Goal: Task Accomplishment & Management: Use online tool/utility

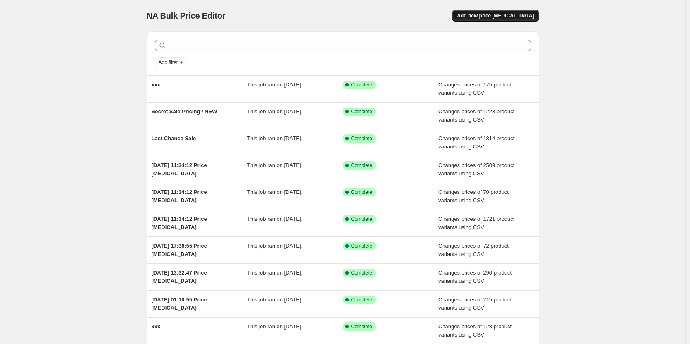
click at [499, 18] on span "Add new price change job" at bounding box center [495, 15] width 77 height 7
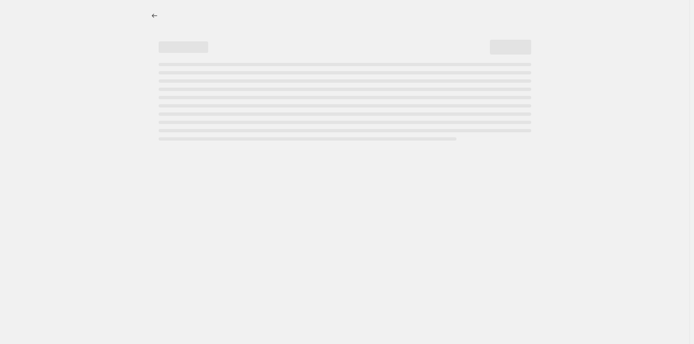
select select "percentage"
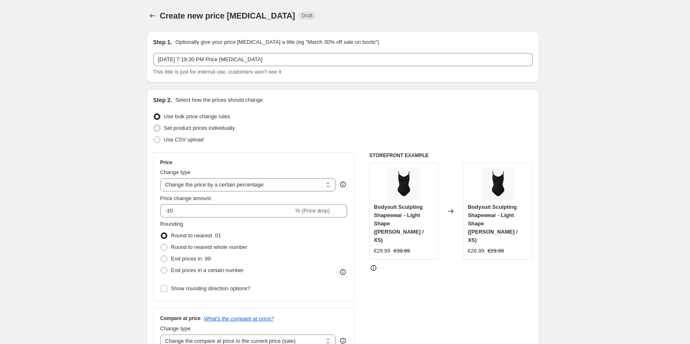
click at [211, 127] on span "Set product prices individually" at bounding box center [199, 128] width 71 height 6
click at [154, 125] on input "Set product prices individually" at bounding box center [154, 125] width 0 height 0
radio input "true"
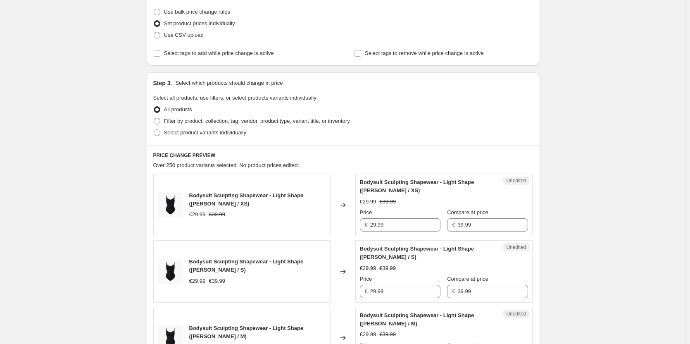
scroll to position [124, 0]
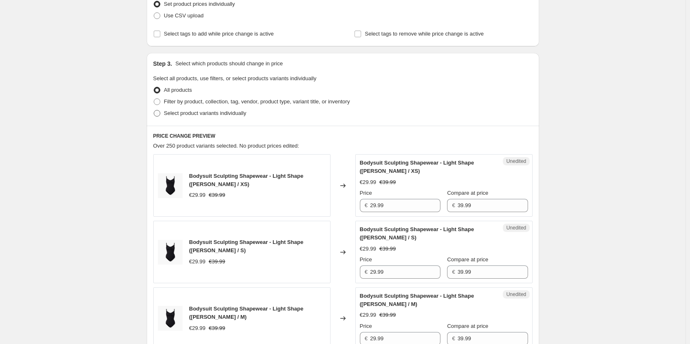
click at [160, 111] on span at bounding box center [157, 113] width 7 height 7
click at [154, 110] on input "Select product variants individually" at bounding box center [154, 110] width 0 height 0
radio input "true"
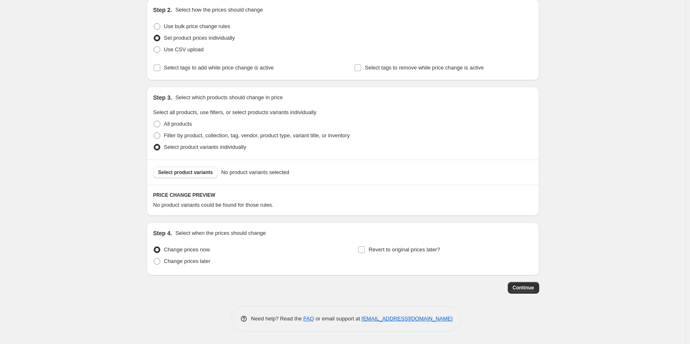
scroll to position [90, 0]
click at [184, 173] on span "Select product variants" at bounding box center [185, 172] width 55 height 7
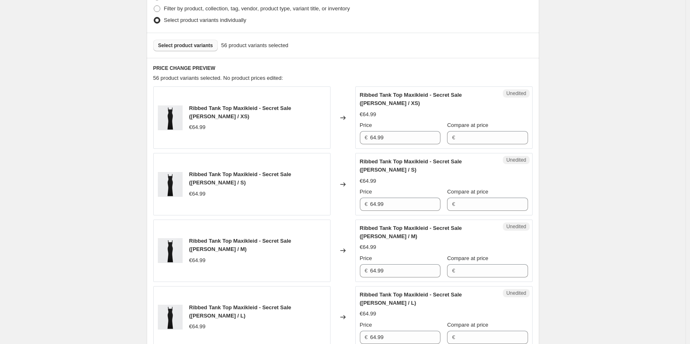
scroll to position [207, 0]
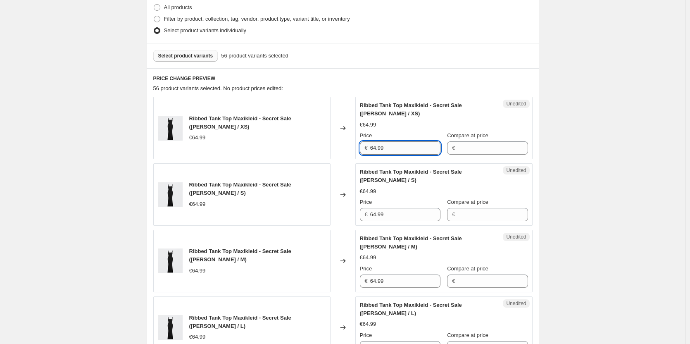
click at [398, 143] on input "64.99" at bounding box center [405, 147] width 70 height 13
paste input "Ribbed Cami Maxikleid"
type input "64.99"
drag, startPoint x: 365, startPoint y: 125, endPoint x: 383, endPoint y: 126, distance: 17.8
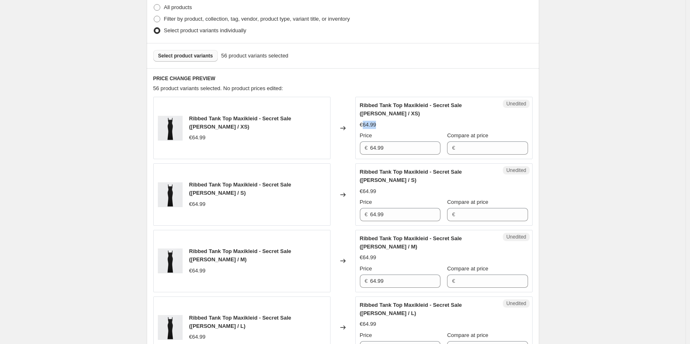
click at [383, 126] on div "€64.99" at bounding box center [444, 125] width 168 height 8
copy span "64.99"
click at [498, 145] on input "Compare at price" at bounding box center [492, 147] width 70 height 13
click at [208, 52] on button "Select product variants" at bounding box center [185, 56] width 65 height 12
click at [388, 149] on input "64.99" at bounding box center [405, 147] width 70 height 13
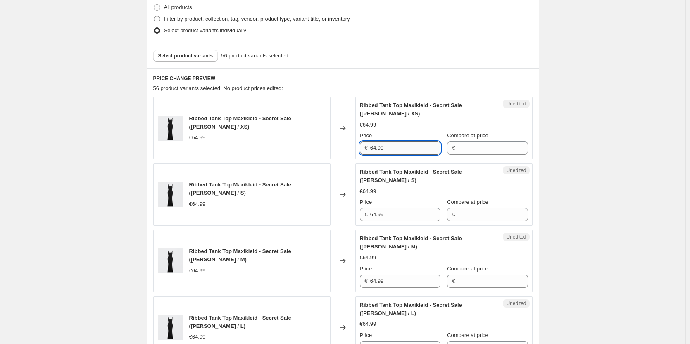
click at [388, 147] on input "64.99" at bounding box center [405, 147] width 70 height 13
click at [385, 145] on input "64.99" at bounding box center [405, 147] width 70 height 13
drag, startPoint x: 388, startPoint y: 146, endPoint x: 372, endPoint y: 147, distance: 15.3
click at [372, 147] on div "€ 64.99" at bounding box center [400, 147] width 81 height 13
click at [482, 149] on input "Compare at price" at bounding box center [492, 147] width 70 height 13
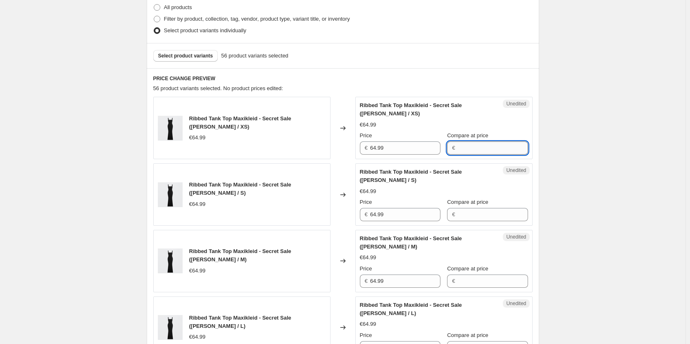
paste input "64.99"
type input "64.99"
click at [475, 212] on input "Compare at price" at bounding box center [492, 214] width 70 height 13
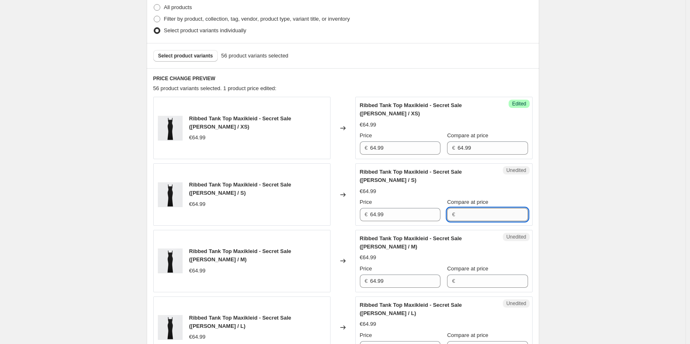
paste input "64.99"
type input "64.99"
click at [476, 281] on input "Compare at price" at bounding box center [492, 280] width 70 height 13
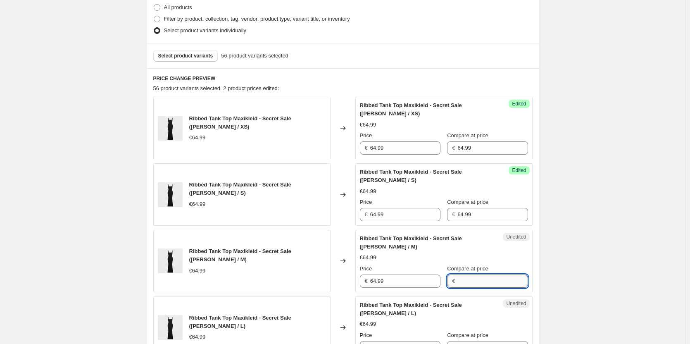
paste input "64.99"
type input "64.99"
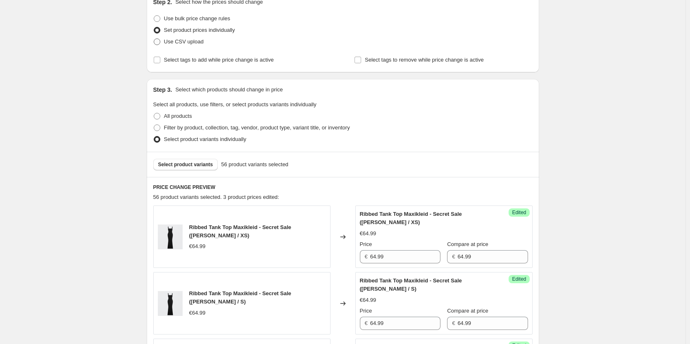
scroll to position [0, 0]
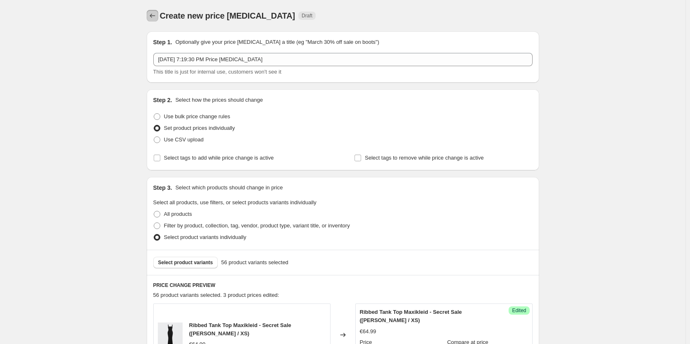
click at [157, 12] on icon "Price change jobs" at bounding box center [152, 16] width 8 height 8
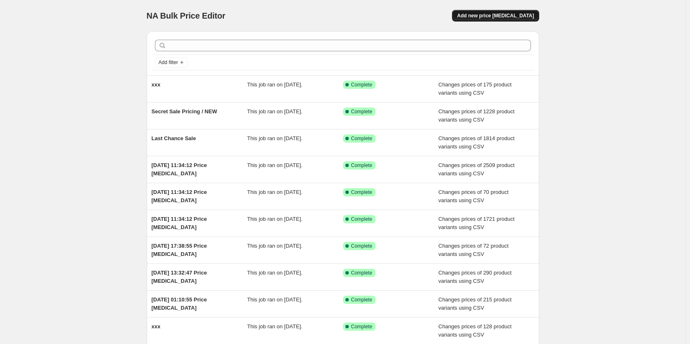
click at [500, 13] on span "Add new price change job" at bounding box center [495, 15] width 77 height 7
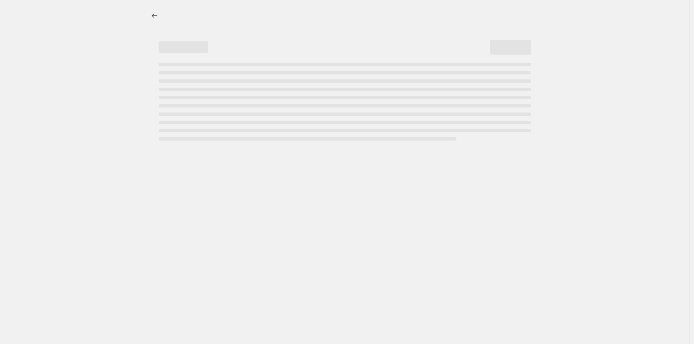
select select "percentage"
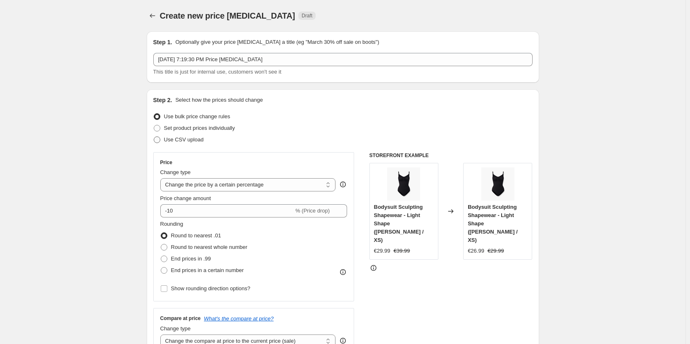
click at [179, 138] on span "Use CSV upload" at bounding box center [184, 139] width 40 height 6
click at [154, 137] on input "Use CSV upload" at bounding box center [154, 136] width 0 height 0
radio input "true"
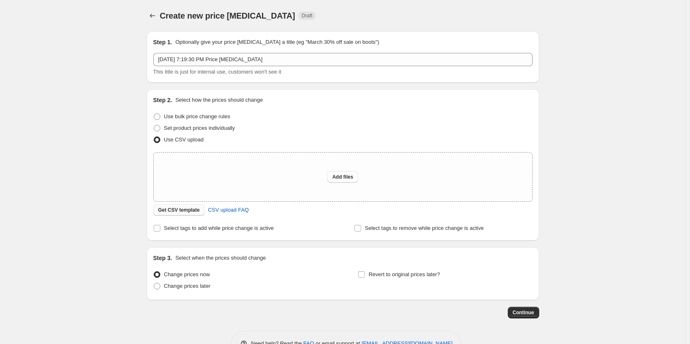
click at [184, 211] on span "Get CSV template" at bounding box center [179, 210] width 42 height 7
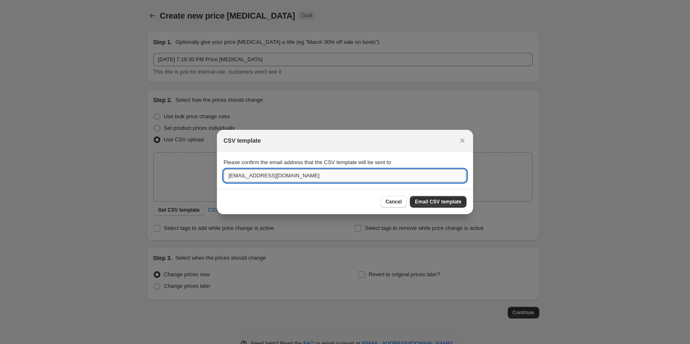
click at [335, 178] on input "orga@multiecom.de" at bounding box center [345, 175] width 243 height 13
drag, startPoint x: 335, startPoint y: 178, endPoint x: 197, endPoint y: 178, distance: 138.0
type input "dhanush.suri@multiecom.de"
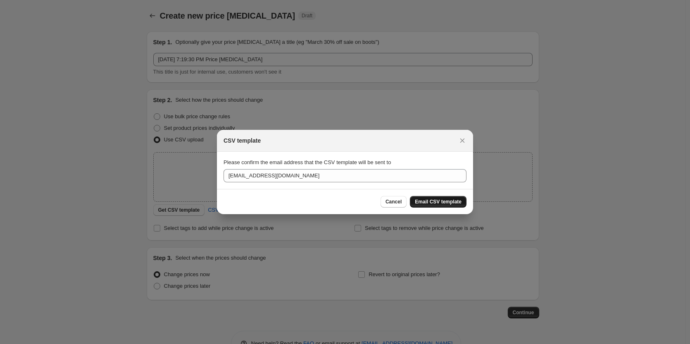
click at [453, 200] on span "Email CSV template" at bounding box center [438, 201] width 47 height 7
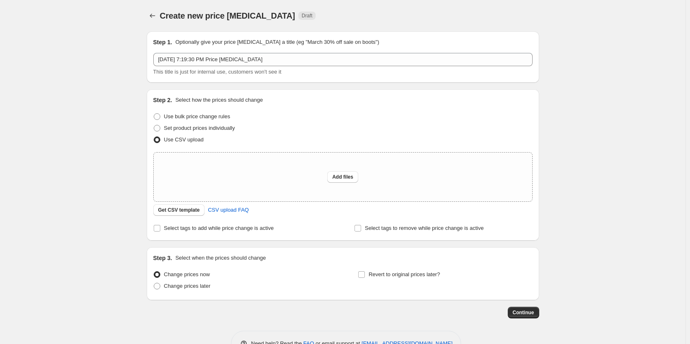
click at [88, 97] on div "Create new price change job. This page is ready Create new price change job Dra…" at bounding box center [342, 184] width 685 height 369
drag, startPoint x: 60, startPoint y: 107, endPoint x: 61, endPoint y: 114, distance: 7.1
click at [61, 113] on div "Create new price change job. This page is ready Create new price change job Dra…" at bounding box center [342, 184] width 685 height 369
click at [73, 133] on div "Create new price change job. This page is ready Create new price change job Dra…" at bounding box center [342, 184] width 685 height 369
click at [89, 188] on div "Create new price change job. This page is ready Create new price change job Dra…" at bounding box center [342, 184] width 685 height 369
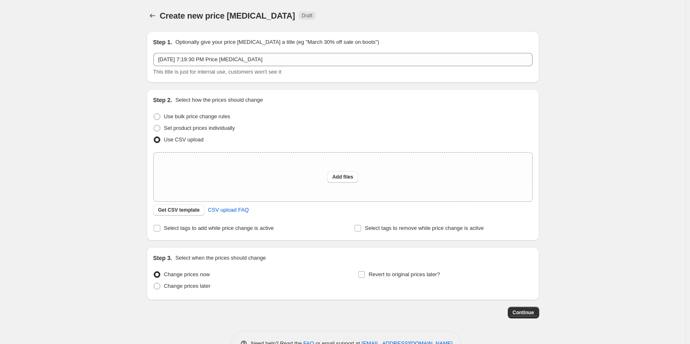
drag, startPoint x: 630, startPoint y: 90, endPoint x: 476, endPoint y: 21, distance: 169.0
click at [630, 89] on div "Create new price change job. This page is ready Create new price change job Dra…" at bounding box center [342, 184] width 685 height 369
click at [86, 219] on div "Create new price change job. This page is ready Create new price change job Dra…" at bounding box center [342, 184] width 685 height 369
click at [188, 209] on span "Get CSV template" at bounding box center [179, 210] width 42 height 7
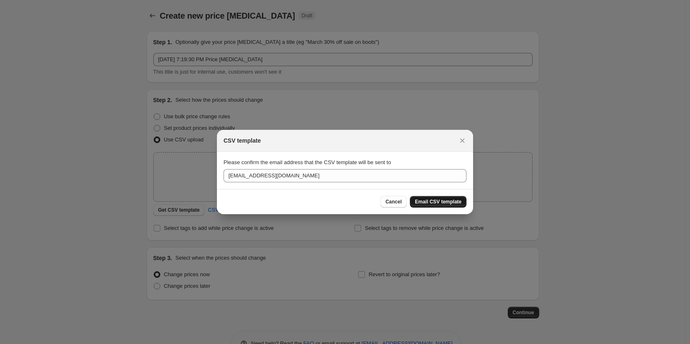
click at [446, 202] on span "Email CSV template" at bounding box center [438, 201] width 47 height 7
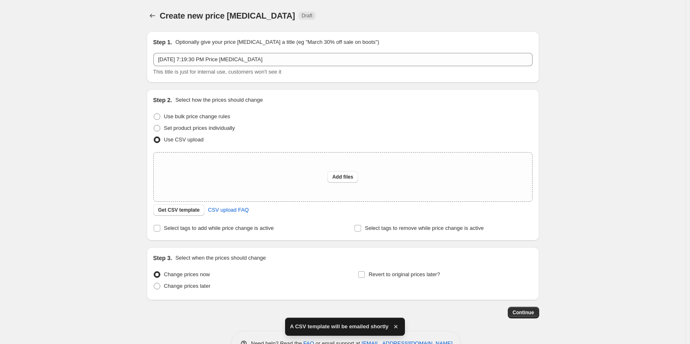
scroll to position [25, 0]
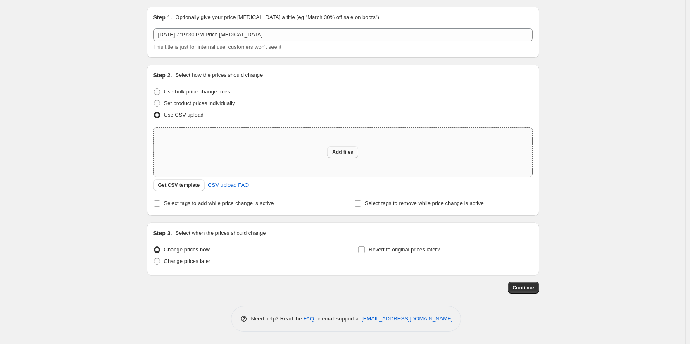
click at [343, 151] on span "Add files" at bounding box center [342, 152] width 21 height 7
type input "C:\fakepath\Untitled spreadsheet - csv_template_user_dress.csv"
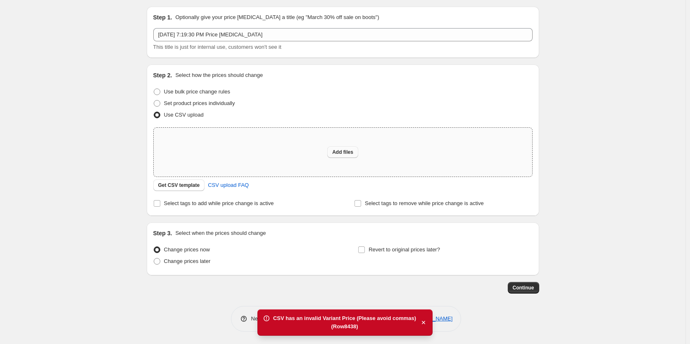
click at [343, 148] on button "Add files" at bounding box center [342, 152] width 31 height 12
type input "C:\fakepath\Untitled spreadsheet - csv_template_user_dress.csv"
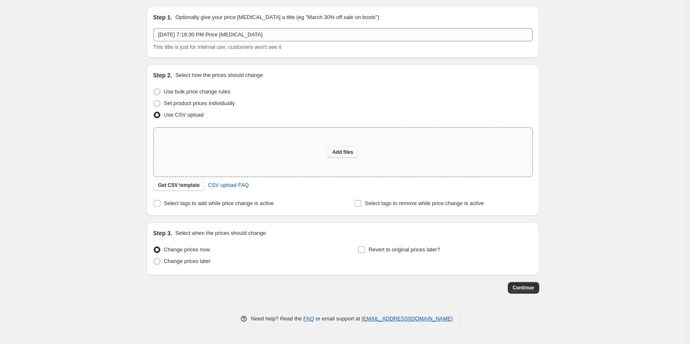
click at [347, 150] on span "Add files" at bounding box center [342, 152] width 21 height 7
type input "C:\fakepath\Untitled spreadsheet - csv_template_user_dress (1).csv"
click at [340, 148] on button "Add files" at bounding box center [342, 152] width 31 height 12
type input "C:\fakepath\Untitled spreadsheet - csv_template_user_dress (2).csv"
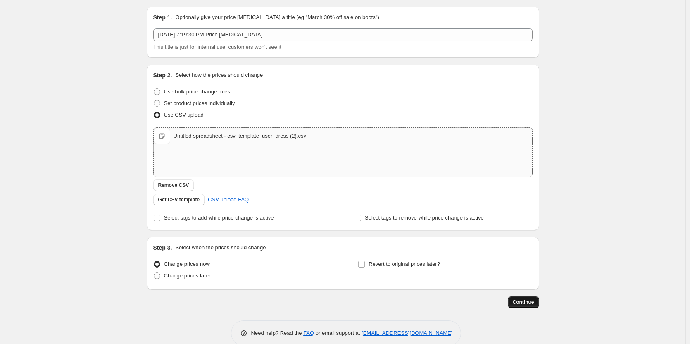
click at [525, 300] on span "Continue" at bounding box center [523, 302] width 21 height 7
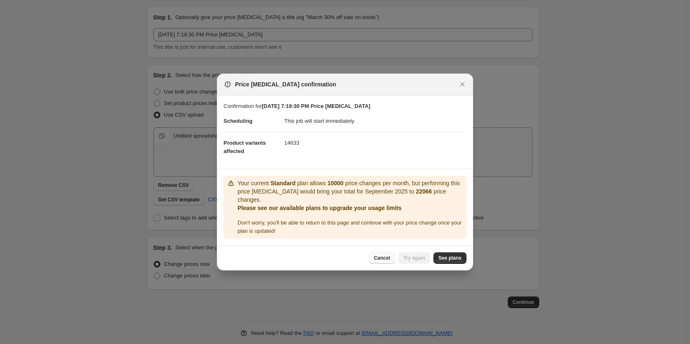
click at [381, 257] on span "Cancel" at bounding box center [382, 257] width 16 height 7
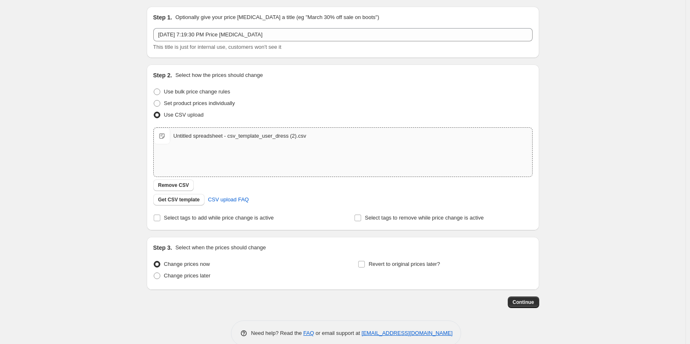
click at [89, 180] on div "Create new price change job. This page is ready Create new price change job Dra…" at bounding box center [342, 166] width 685 height 383
click at [329, 138] on div "Untitled spreadsheet - csv_template_user_dress (2).csv Untitled spreadsheet - c…" at bounding box center [343, 136] width 378 height 17
type input "C:\fakepath\Untitled spreadsheet - csv_template_user_dress (2).csv"
click at [335, 136] on div "Untitled spreadsheet - csv_template_user_dress (2).csv Untitled spreadsheet - c…" at bounding box center [343, 136] width 378 height 17
click at [180, 184] on span "Remove CSV" at bounding box center [173, 185] width 31 height 7
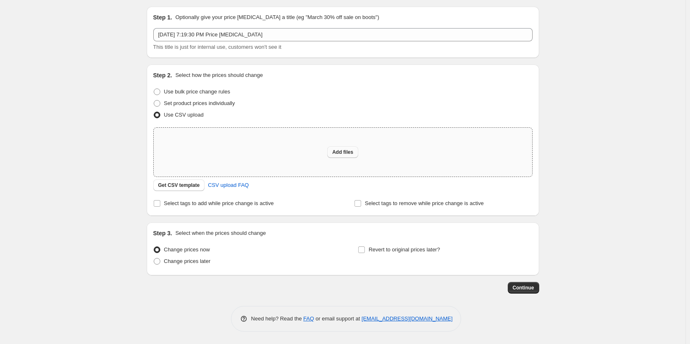
click at [343, 150] on span "Add files" at bounding box center [342, 152] width 21 height 7
click at [600, 159] on div "Create new price change job. This page is ready Create new price change job Dra…" at bounding box center [342, 159] width 685 height 369
click at [343, 152] on span "Add files" at bounding box center [342, 152] width 21 height 7
type input "C:\fakepath\Untitled spreadsheet - Sheet1 (2).csv"
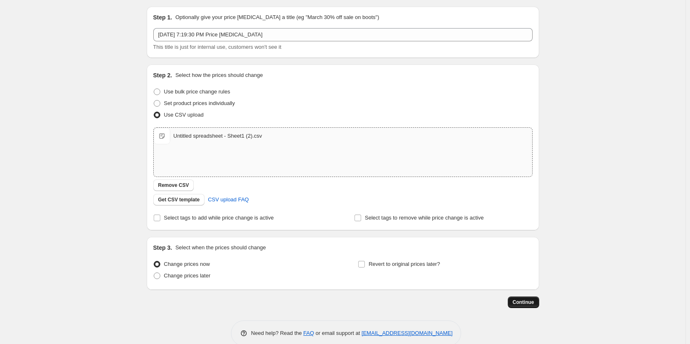
click at [529, 298] on button "Continue" at bounding box center [523, 302] width 31 height 12
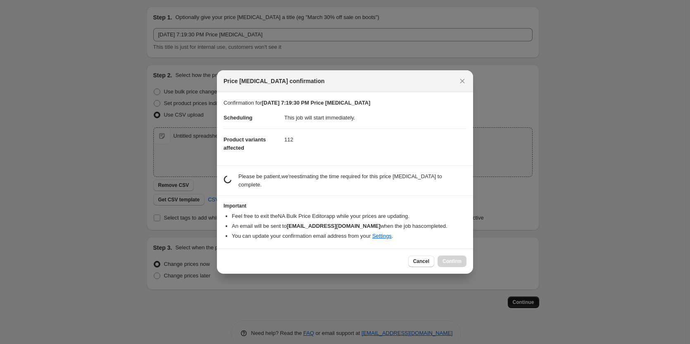
scroll to position [0, 0]
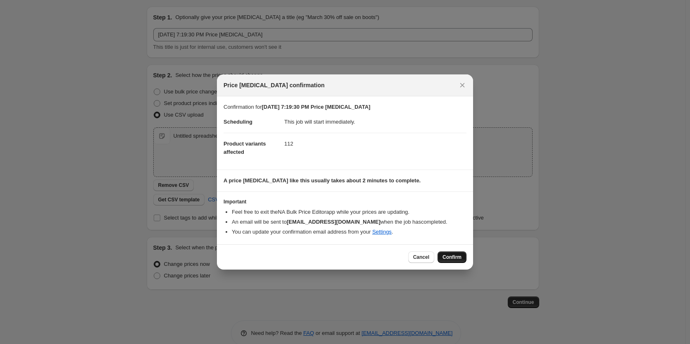
click at [448, 255] on span "Confirm" at bounding box center [451, 257] width 19 height 7
